Goal: Task Accomplishment & Management: Manage account settings

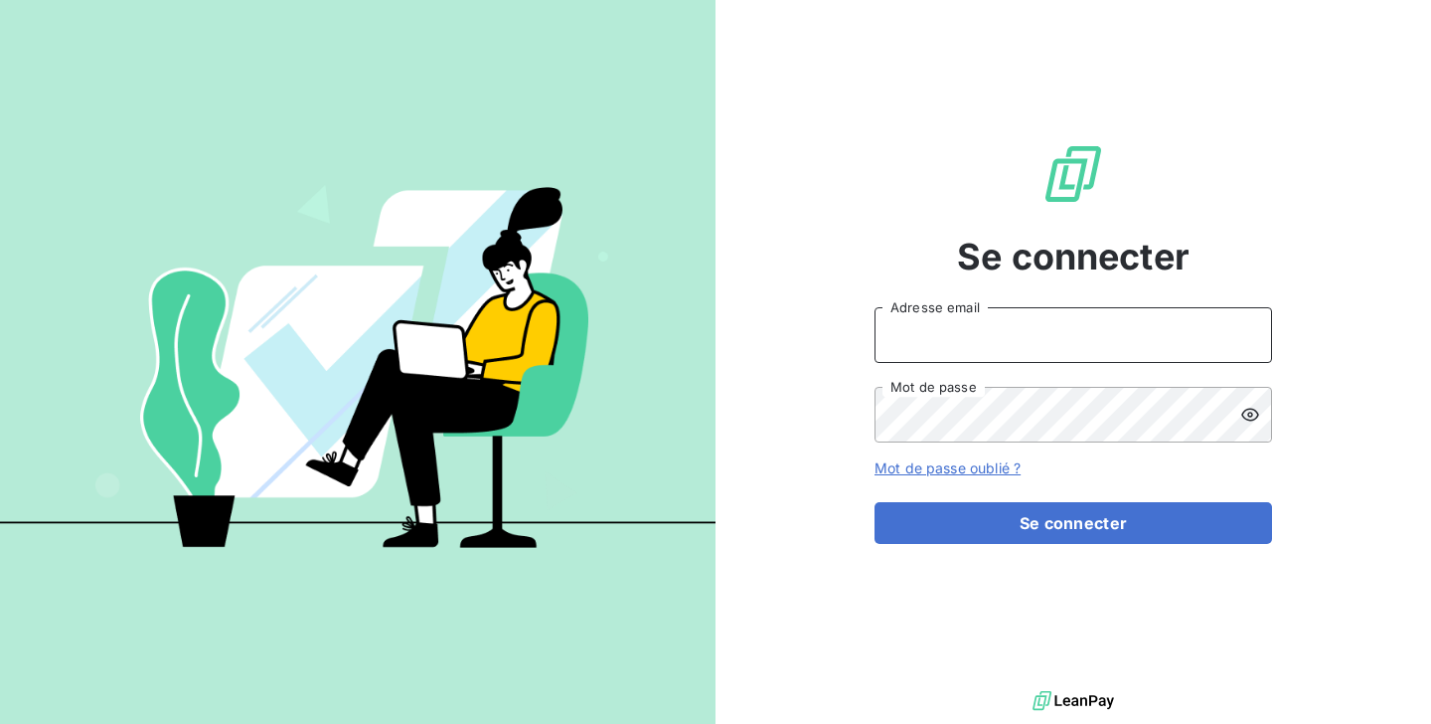
click at [952, 349] on input "Adresse email" at bounding box center [1074, 335] width 398 height 56
type input "[PERSON_NAME][EMAIL_ADDRESS][DOMAIN_NAME]"
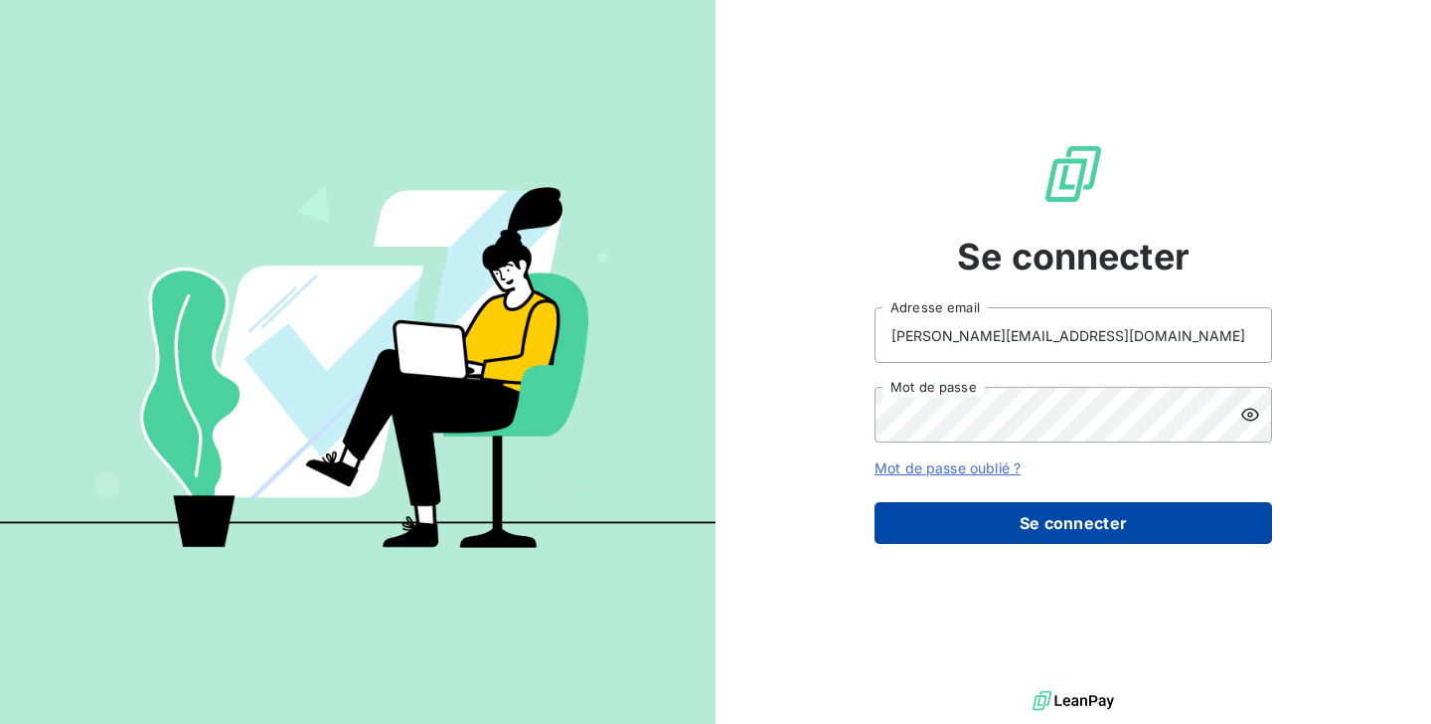
click at [937, 516] on button "Se connecter" at bounding box center [1074, 523] width 398 height 42
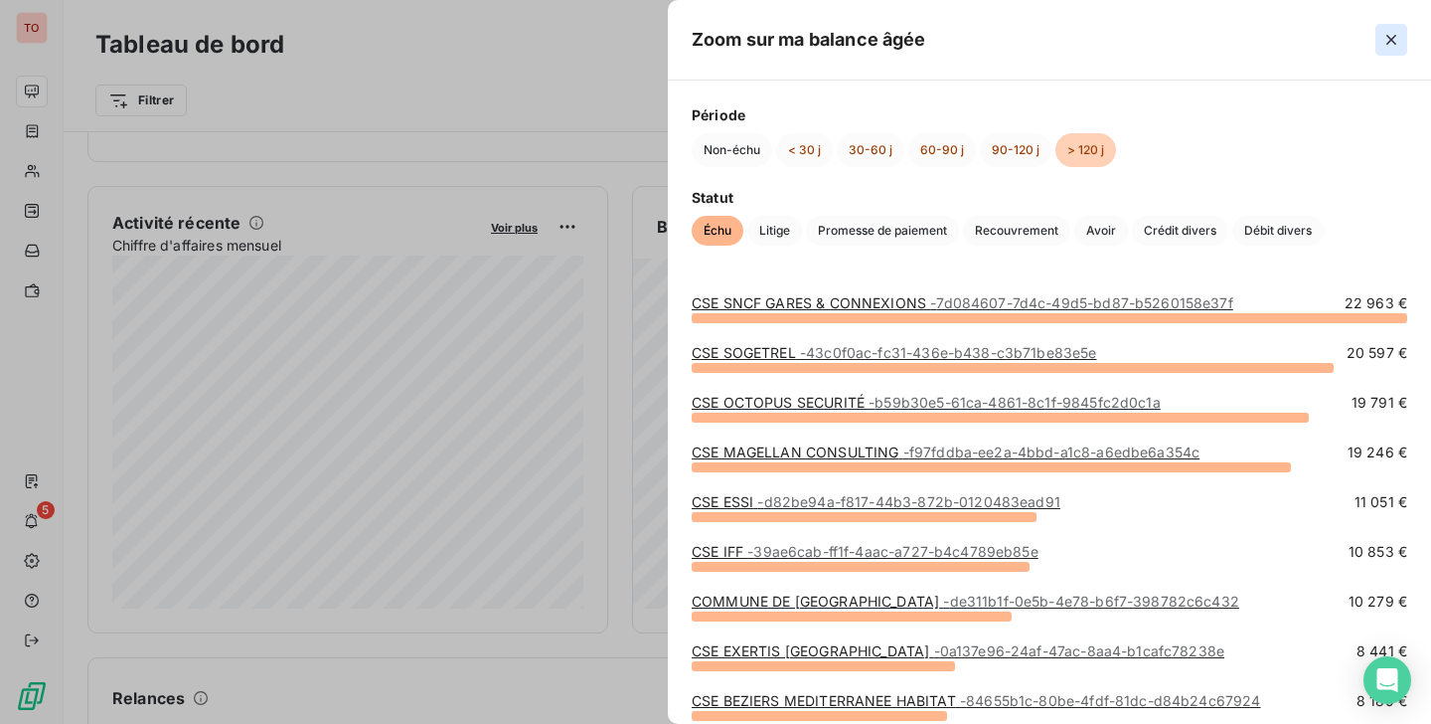
click at [1391, 30] on icon "button" at bounding box center [1391, 40] width 20 height 20
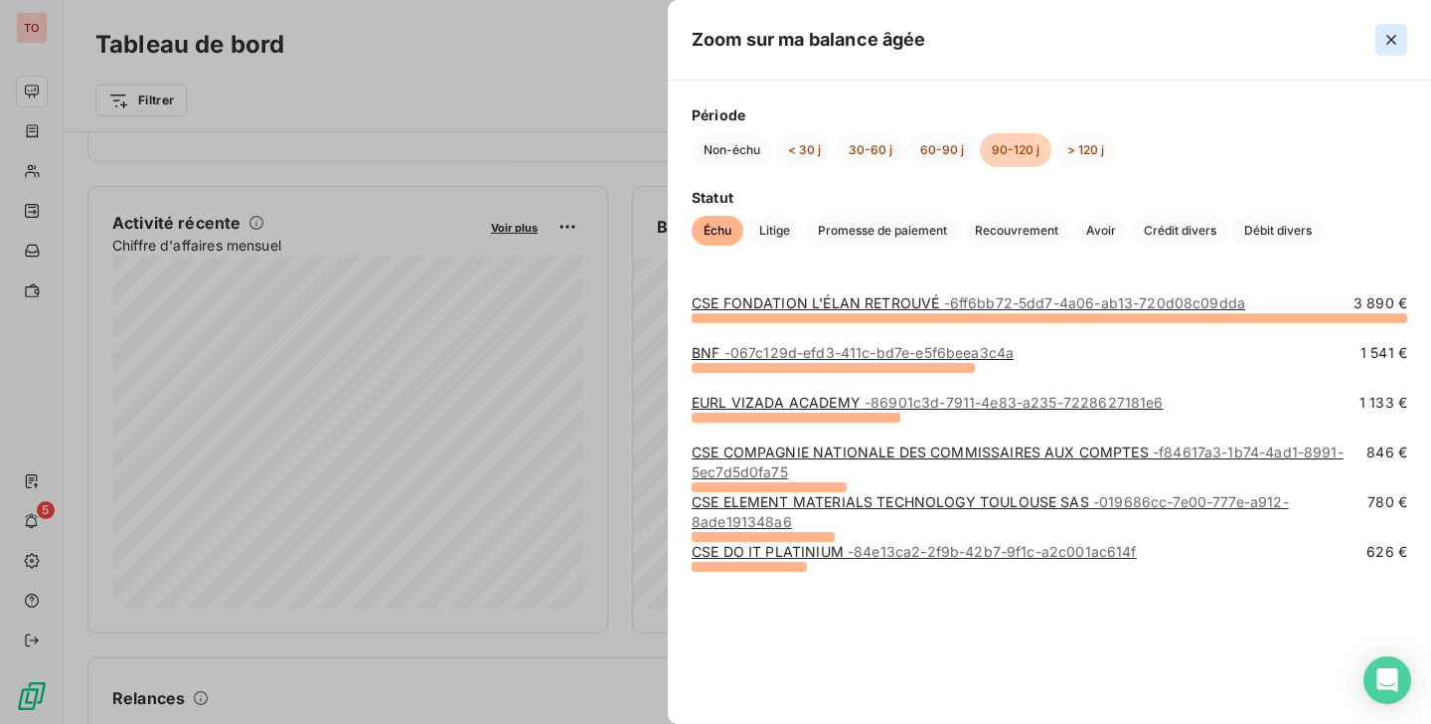
click at [1391, 38] on icon "button" at bounding box center [1391, 40] width 10 height 10
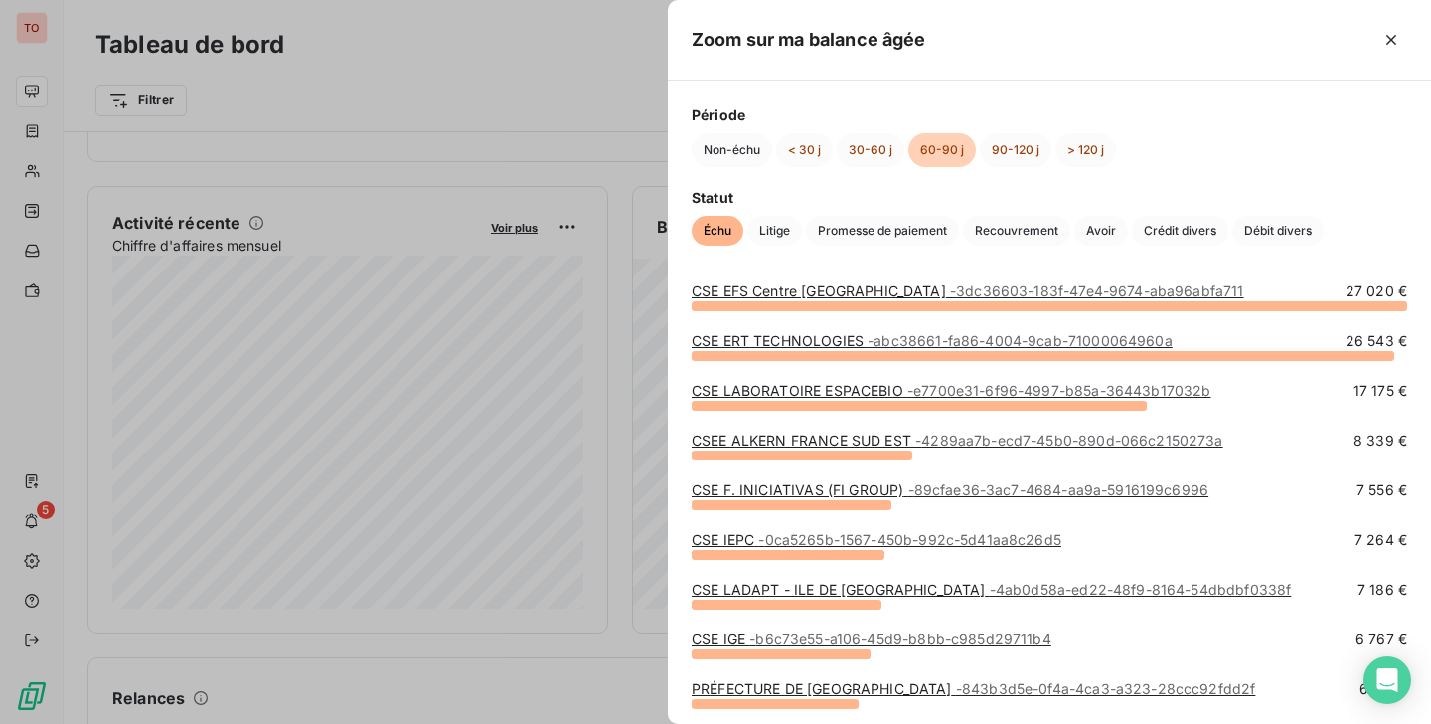
scroll to position [17, 0]
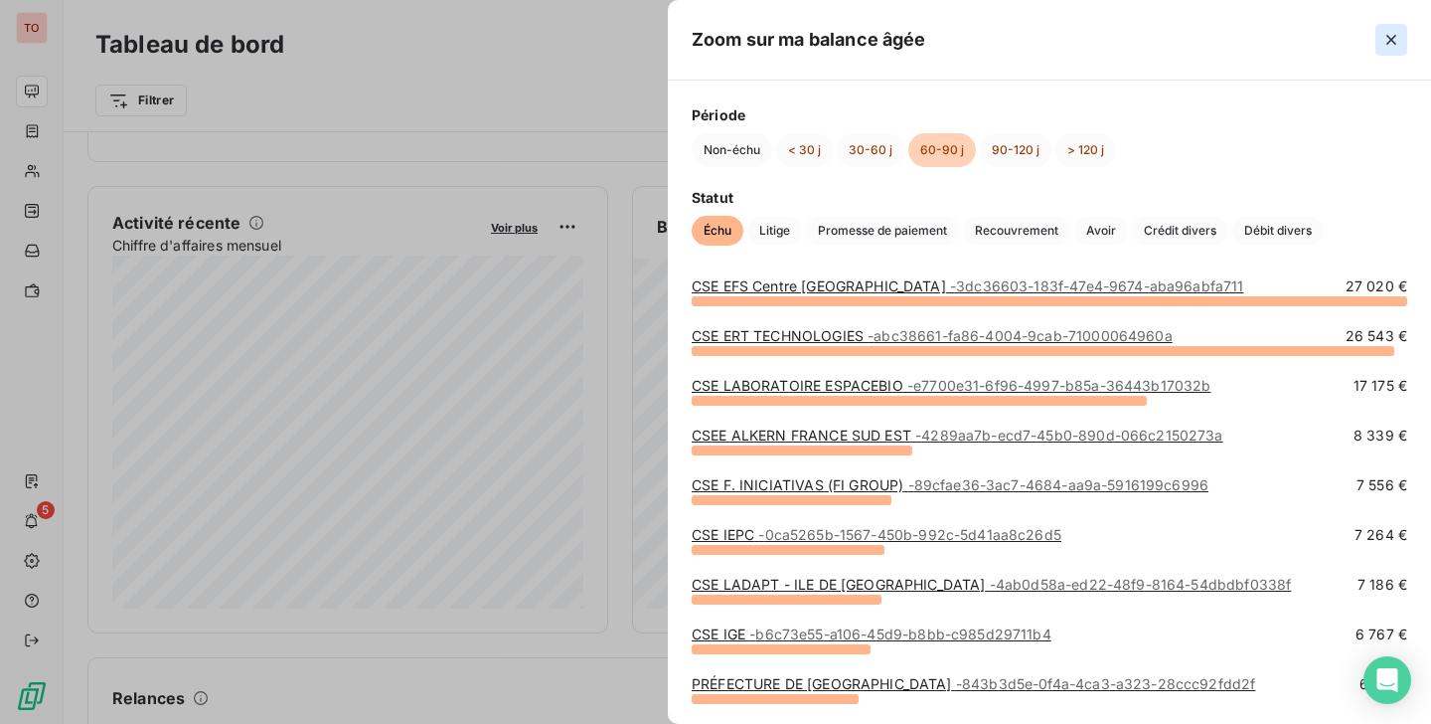
click at [1398, 42] on icon "button" at bounding box center [1391, 40] width 20 height 20
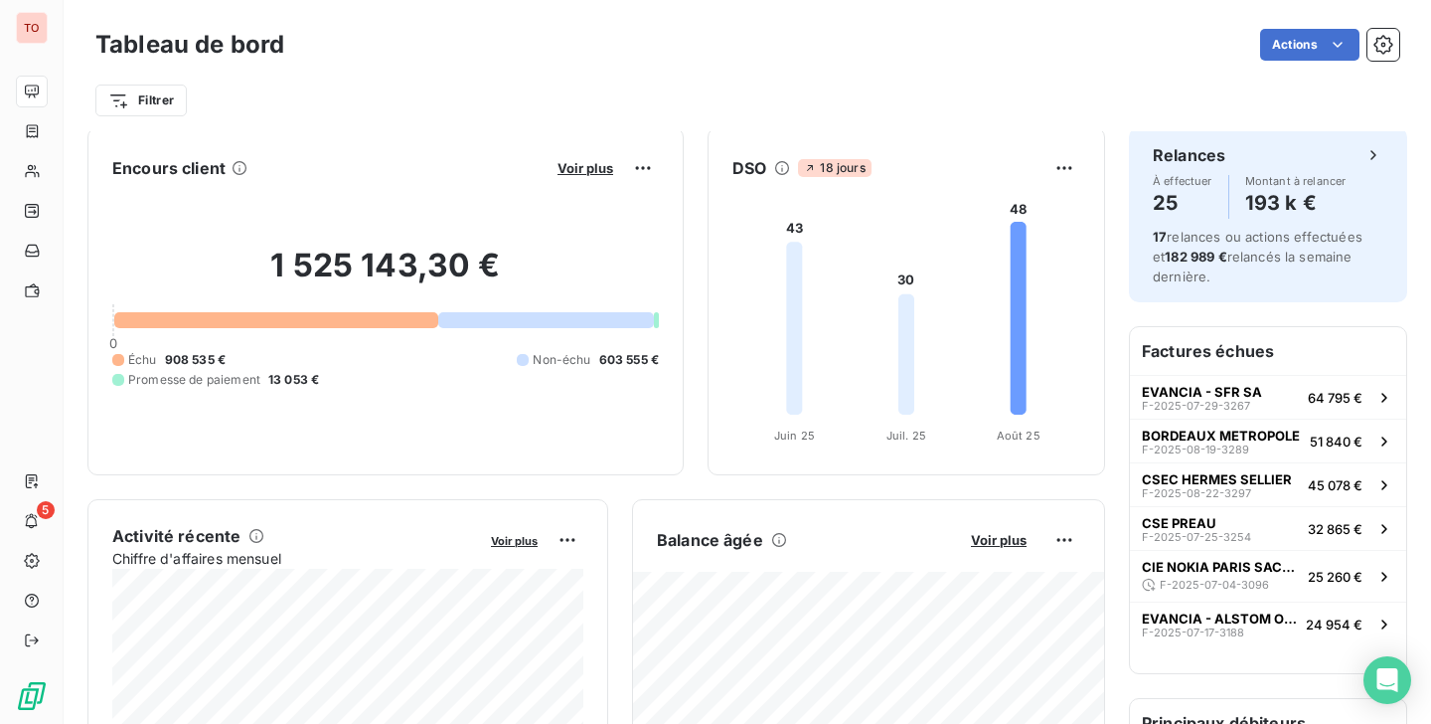
scroll to position [0, 0]
